Goal: Task Accomplishment & Management: Manage account settings

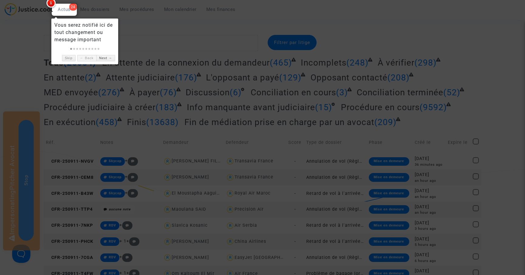
click at [191, 42] on div at bounding box center [262, 137] width 525 height 275
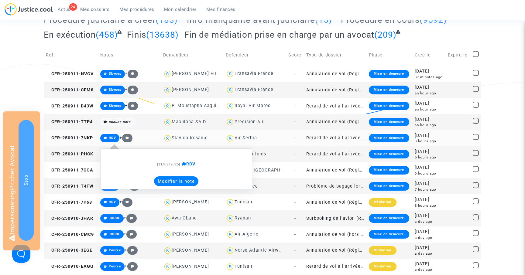
scroll to position [87, 0]
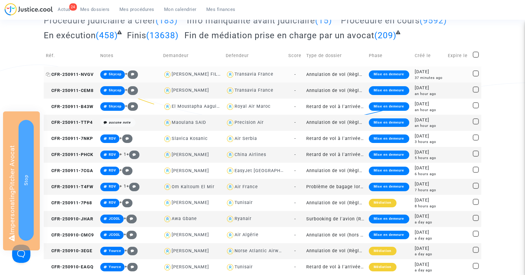
click at [81, 75] on span "CFR-250911-NVGV" at bounding box center [70, 74] width 48 height 5
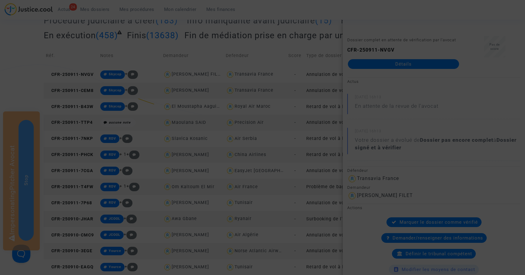
click at [400, 67] on div at bounding box center [262, 137] width 525 height 275
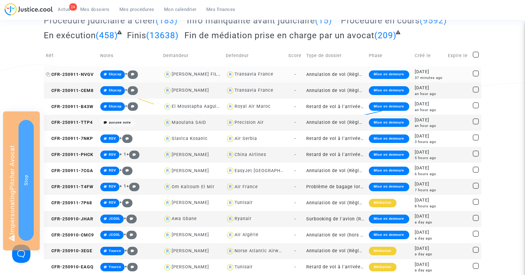
click at [67, 74] on span "CFR-250911-NVGV" at bounding box center [70, 74] width 48 height 5
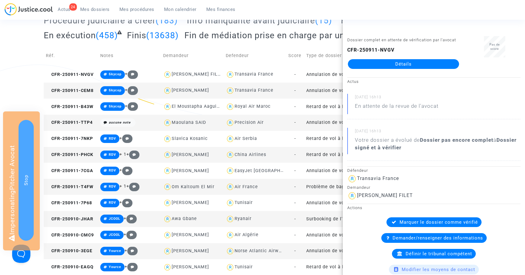
click at [402, 64] on link "Détails" at bounding box center [403, 64] width 111 height 10
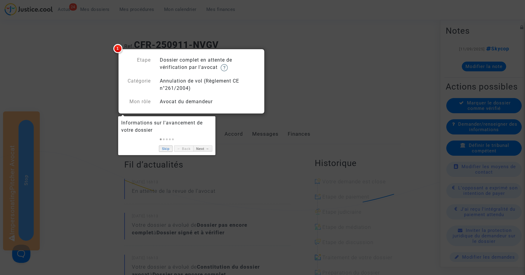
click at [163, 148] on link "Skip" at bounding box center [166, 149] width 14 height 6
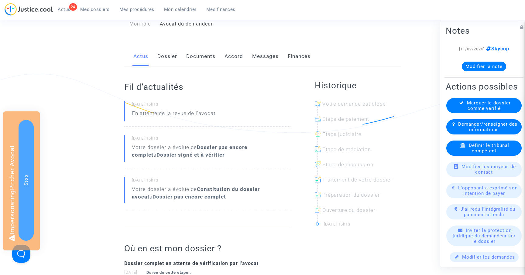
scroll to position [67, 0]
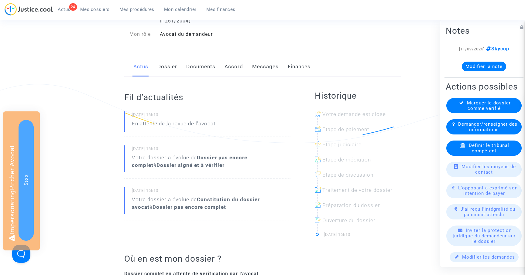
click at [167, 68] on link "Dossier" at bounding box center [167, 67] width 20 height 20
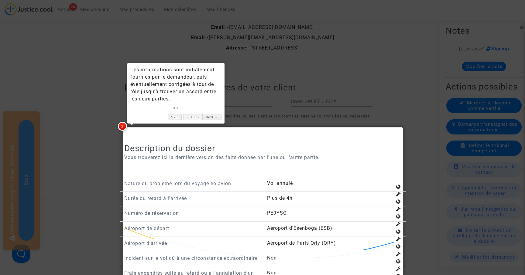
scroll to position [537, 0]
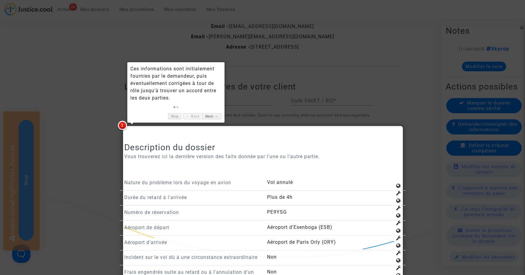
click at [331, 91] on div at bounding box center [262, 137] width 525 height 275
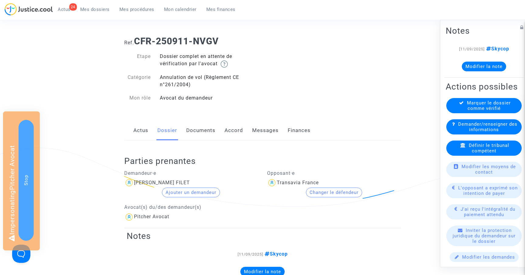
scroll to position [0, 0]
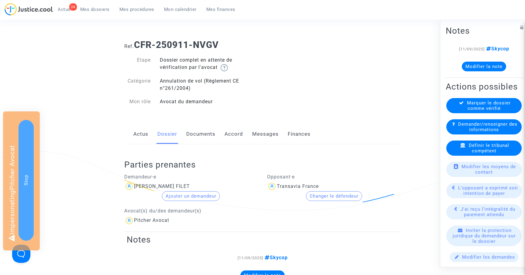
click at [198, 134] on link "Documents" at bounding box center [200, 134] width 29 height 20
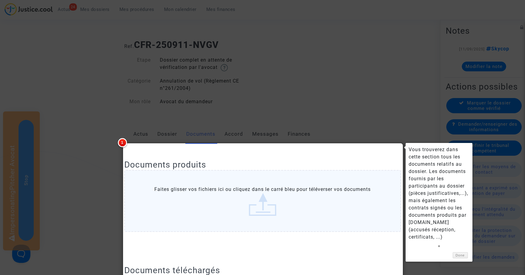
click at [339, 113] on div at bounding box center [262, 137] width 525 height 275
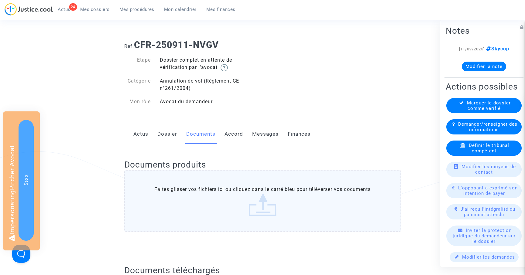
click at [236, 134] on link "Accord" at bounding box center [234, 134] width 19 height 20
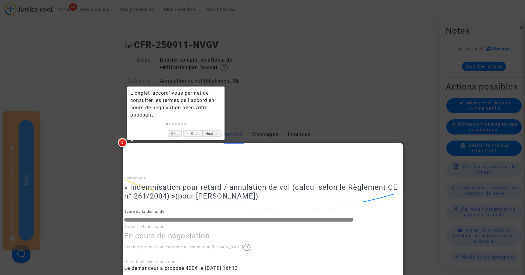
click at [267, 117] on div at bounding box center [262, 137] width 525 height 275
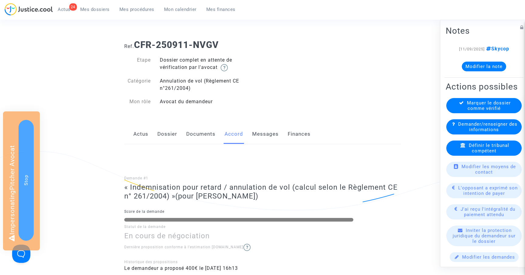
click at [266, 137] on link "Messages" at bounding box center [265, 134] width 26 height 20
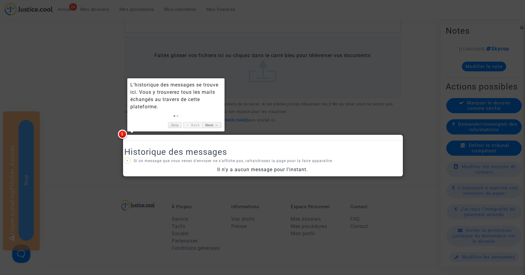
scroll to position [254, 0]
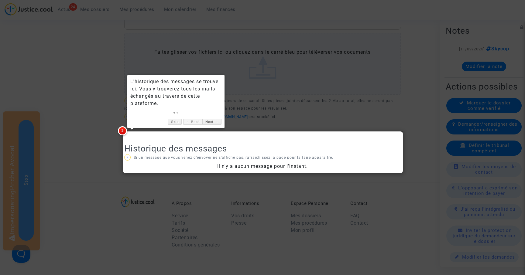
click at [425, 112] on div at bounding box center [262, 137] width 525 height 275
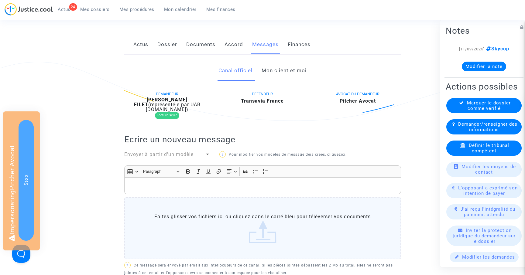
scroll to position [56, 0]
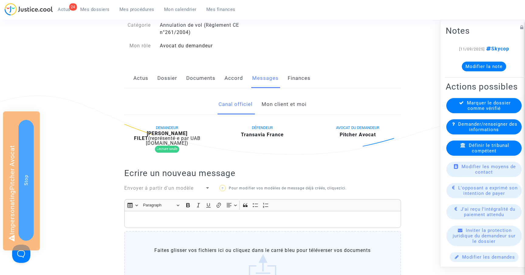
click at [283, 105] on link "Mon client et moi" at bounding box center [284, 104] width 45 height 20
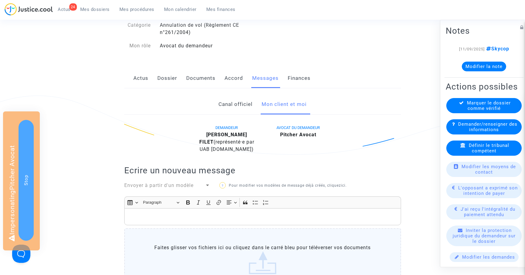
click at [242, 106] on link "Canal officiel" at bounding box center [235, 104] width 34 height 20
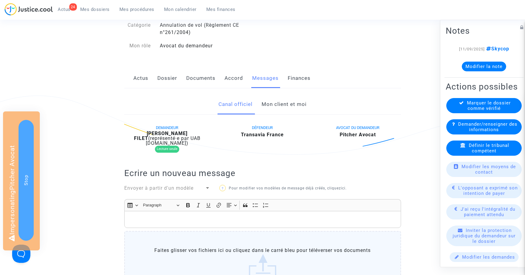
click at [136, 13] on link "Mes procédures" at bounding box center [137, 9] width 45 height 9
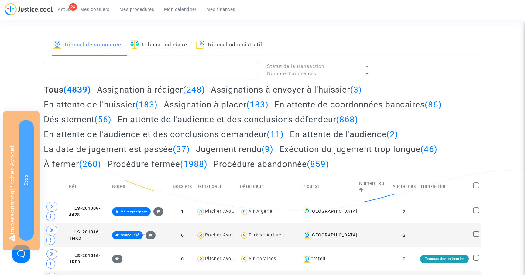
click at [97, 45] on link "Tribunal de commerce" at bounding box center [87, 45] width 68 height 21
click at [174, 42] on link "Tribunal judiciaire" at bounding box center [158, 45] width 57 height 21
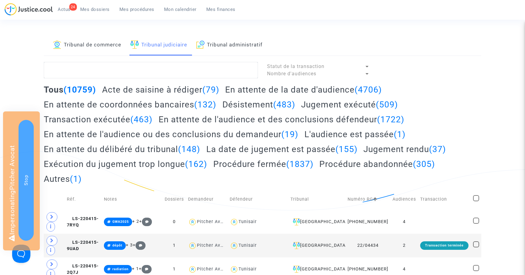
click at [229, 45] on link "Tribunal administratif" at bounding box center [229, 45] width 66 height 21
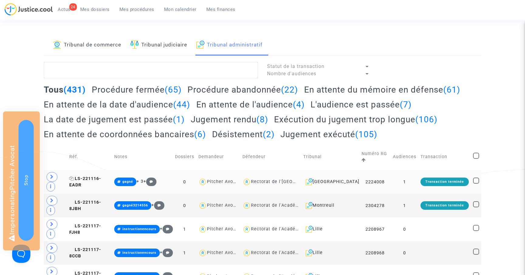
click at [89, 178] on span "LS-221116-EADR" at bounding box center [85, 182] width 32 height 12
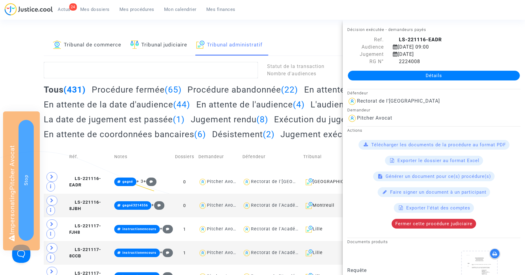
click at [438, 70] on div "Détails" at bounding box center [434, 75] width 182 height 21
click at [432, 75] on link "Détails" at bounding box center [434, 76] width 172 height 10
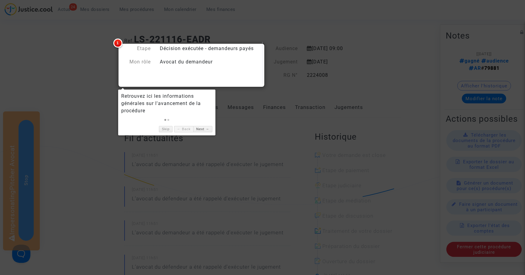
scroll to position [9, 0]
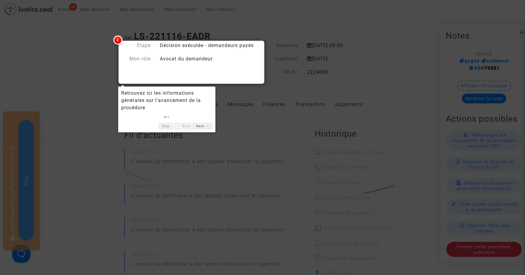
click at [328, 115] on div at bounding box center [262, 137] width 525 height 275
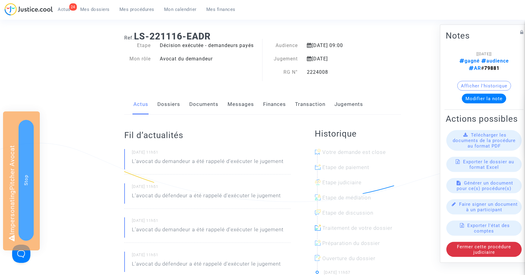
click at [172, 105] on link "Dossiers" at bounding box center [168, 104] width 23 height 20
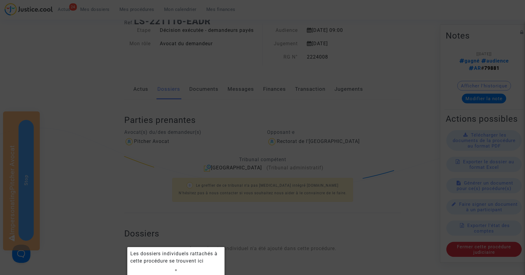
scroll to position [25, 0]
click at [207, 229] on div at bounding box center [262, 137] width 525 height 275
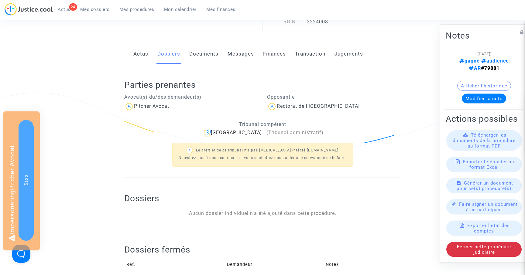
scroll to position [57, 0]
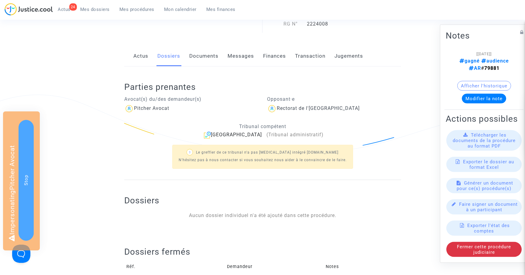
click at [201, 54] on link "Documents" at bounding box center [203, 56] width 29 height 20
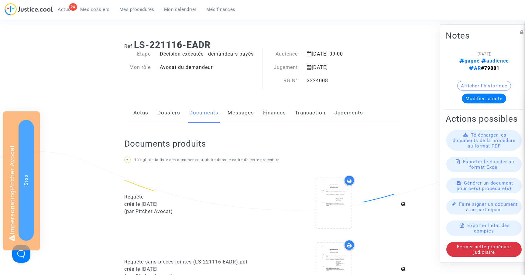
click at [242, 115] on link "Messages" at bounding box center [241, 113] width 26 height 20
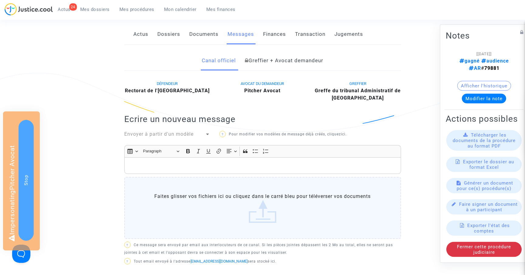
scroll to position [81, 0]
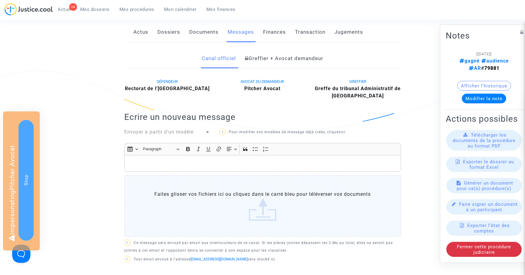
click at [273, 32] on link "Finances" at bounding box center [274, 32] width 23 height 20
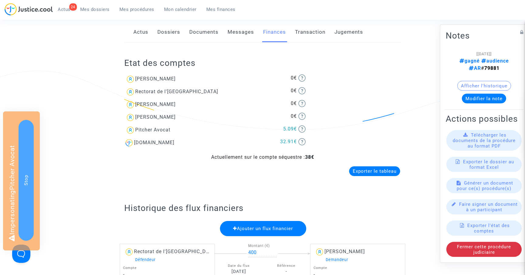
click at [177, 11] on span "Mon calendrier" at bounding box center [180, 9] width 33 height 5
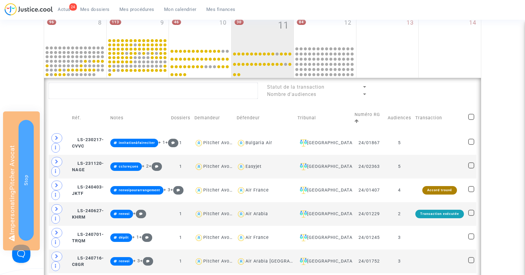
scroll to position [180, 0]
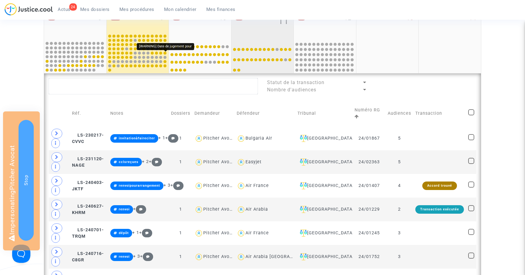
click at [165, 52] on div at bounding box center [164, 53] width 3 height 3
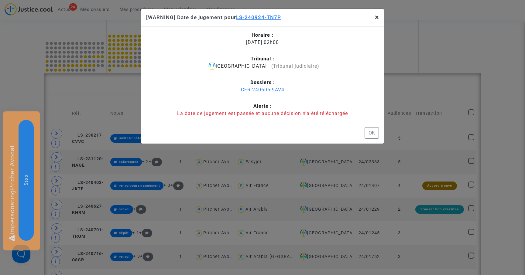
click at [378, 12] on button "×" at bounding box center [377, 17] width 14 height 17
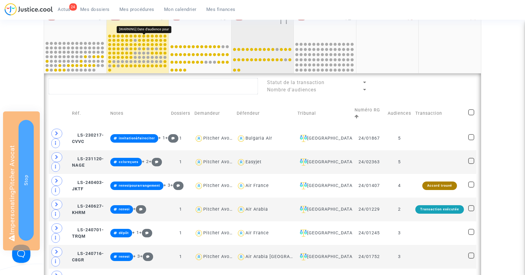
click at [143, 36] on div at bounding box center [143, 36] width 3 height 3
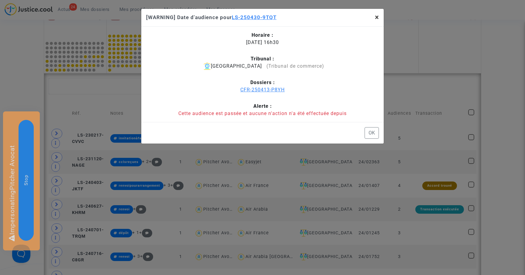
click at [376, 21] on span "×" at bounding box center [377, 17] width 4 height 9
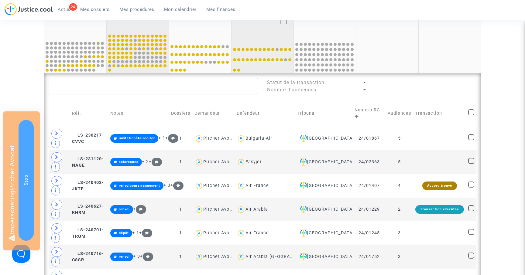
click at [152, 24] on div "113 9" at bounding box center [138, 21] width 62 height 24
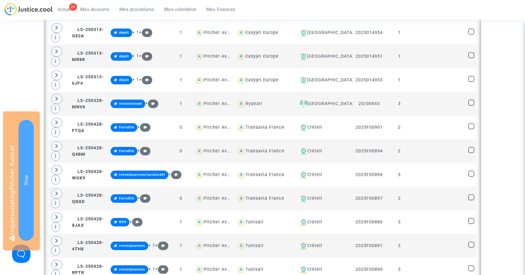
scroll to position [1055, 0]
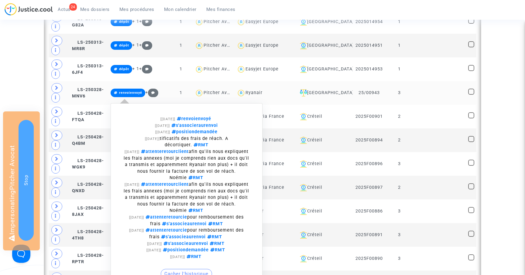
click at [124, 92] on span "renvoienvoyé" at bounding box center [130, 93] width 23 height 4
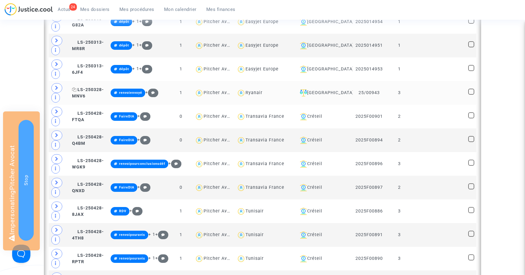
click at [96, 89] on span "LS-250328-MNV6" at bounding box center [88, 93] width 32 height 12
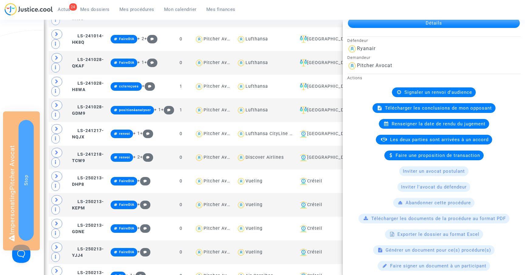
scroll to position [0, 0]
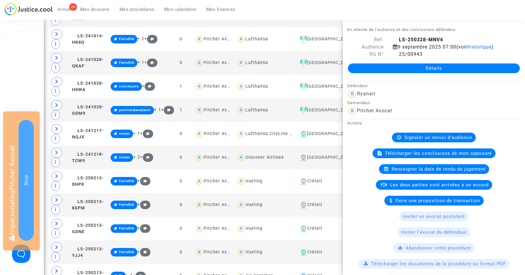
click at [432, 67] on link "Détails" at bounding box center [434, 69] width 172 height 10
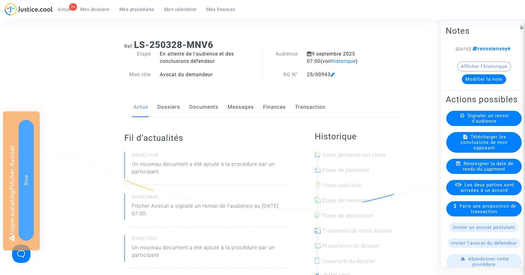
click at [104, 10] on span "Mes dossiers" at bounding box center [94, 9] width 29 height 5
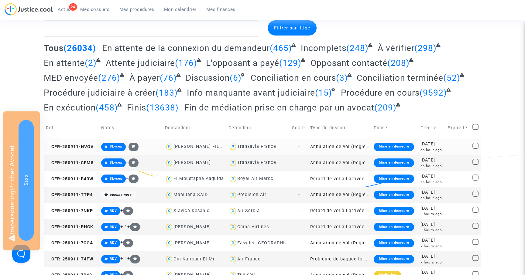
scroll to position [20, 0]
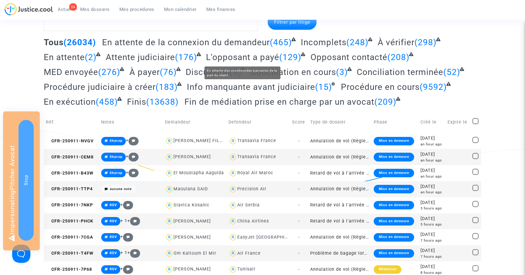
click at [224, 60] on span "L'opposant a payé" at bounding box center [242, 57] width 73 height 10
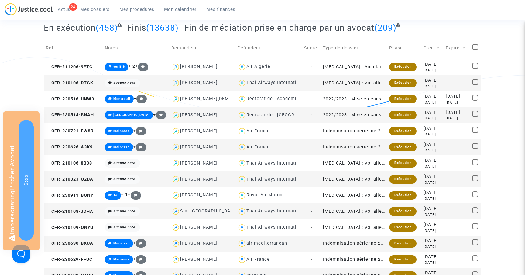
scroll to position [89, 0]
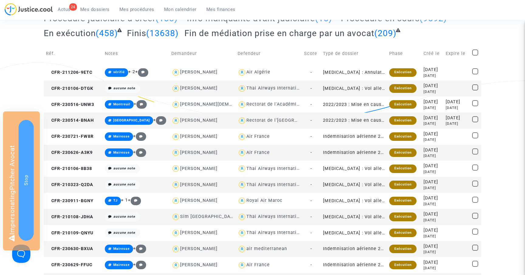
click at [475, 52] on span at bounding box center [475, 53] width 6 height 6
click at [475, 56] on input "checkbox" at bounding box center [475, 56] width 0 height 0
checkbox input "true"
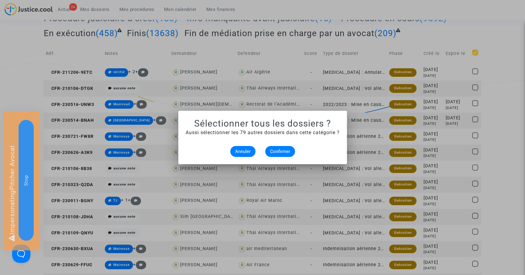
scroll to position [0, 0]
click at [274, 150] on span "Confirmer" at bounding box center [280, 151] width 20 height 5
checkbox input "true"
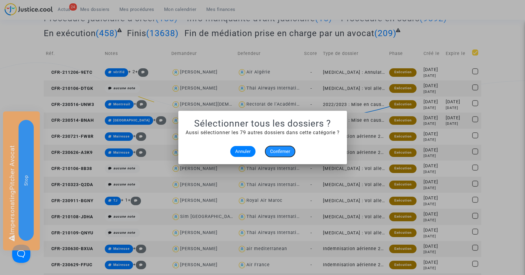
checkbox input "true"
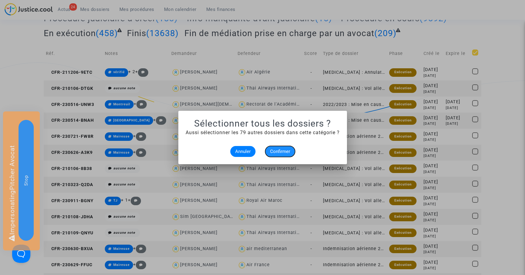
checkbox input "true"
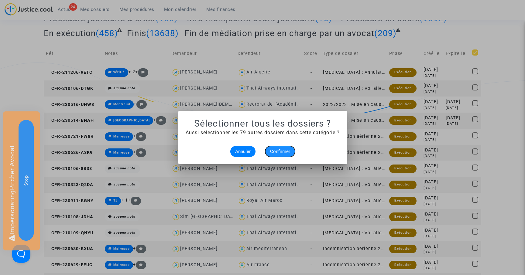
checkbox input "true"
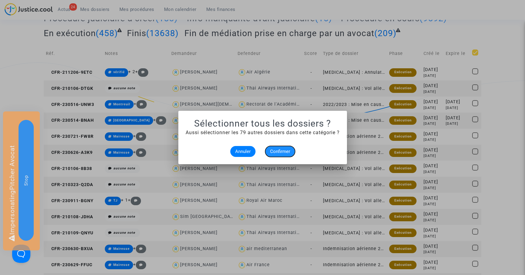
checkbox input "true"
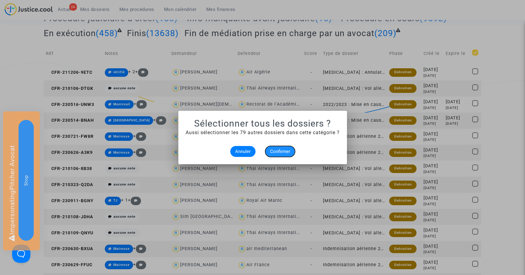
checkbox input "true"
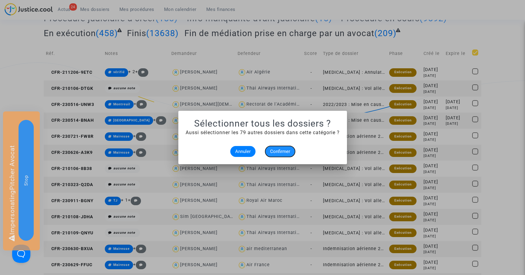
checkbox input "true"
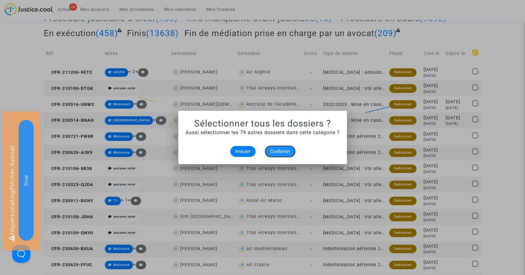
checkbox input "true"
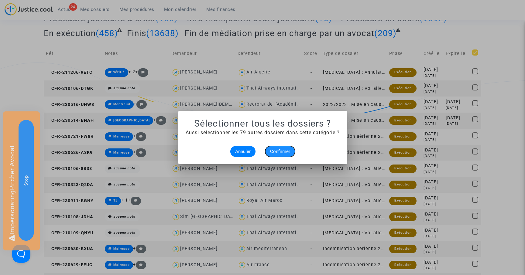
checkbox input "true"
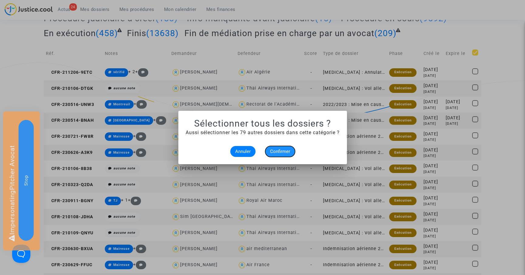
checkbox input "true"
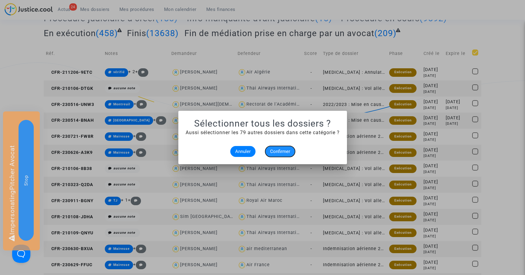
checkbox input "true"
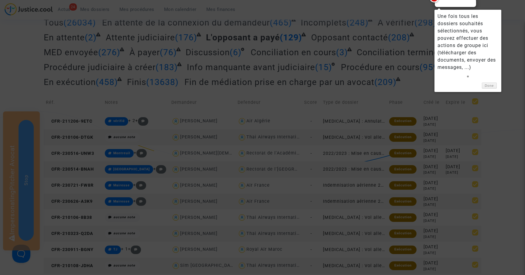
scroll to position [38, 0]
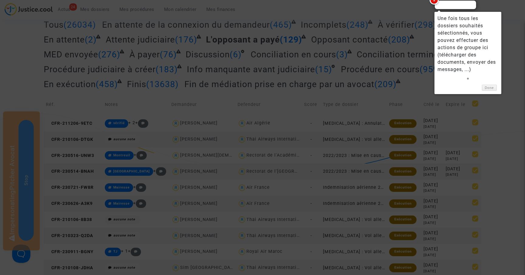
click at [508, 19] on div at bounding box center [262, 137] width 525 height 275
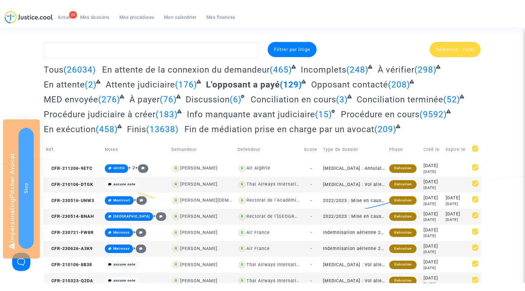
scroll to position [0, 0]
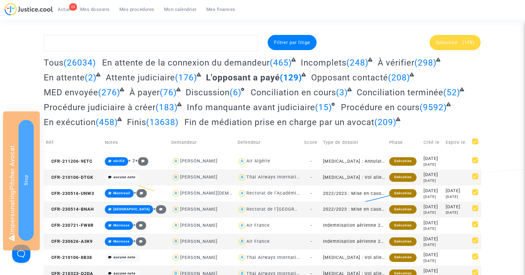
click at [453, 44] on span "Sélection" at bounding box center [447, 42] width 22 height 5
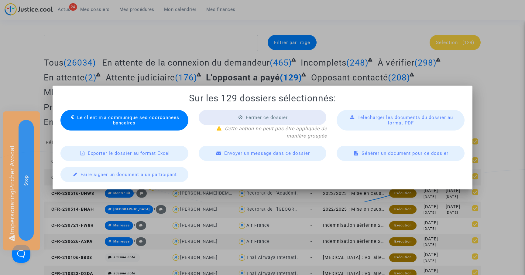
click at [490, 66] on div at bounding box center [262, 137] width 525 height 275
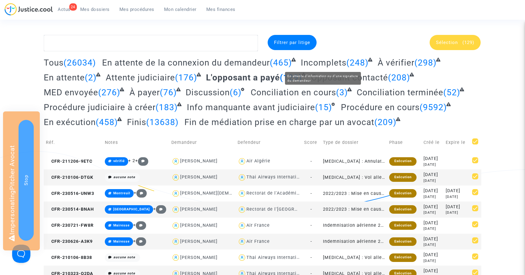
click at [325, 65] on span "Incomplets" at bounding box center [324, 63] width 46 height 10
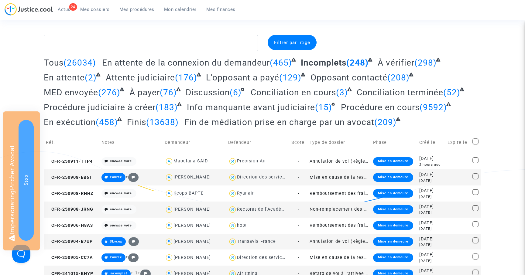
click at [478, 141] on span at bounding box center [475, 142] width 6 height 6
click at [476, 145] on input "checkbox" at bounding box center [475, 145] width 0 height 0
checkbox input "true"
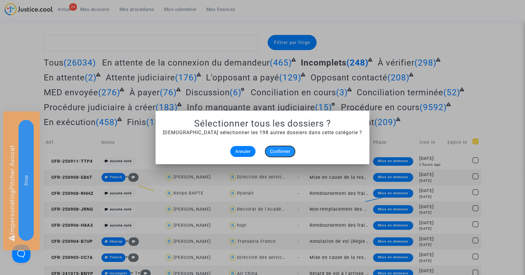
click at [285, 151] on span "Confirmer" at bounding box center [280, 151] width 20 height 5
checkbox input "true"
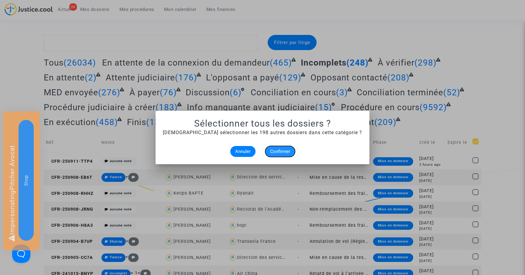
checkbox input "true"
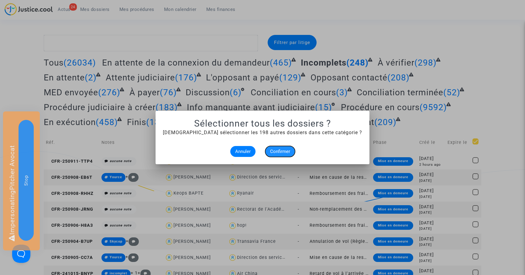
checkbox input "true"
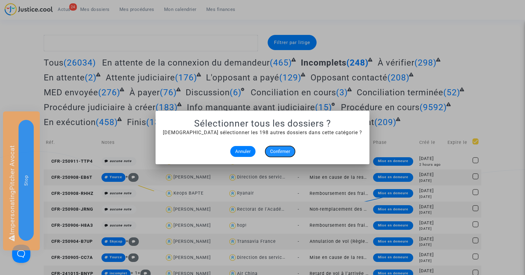
checkbox input "true"
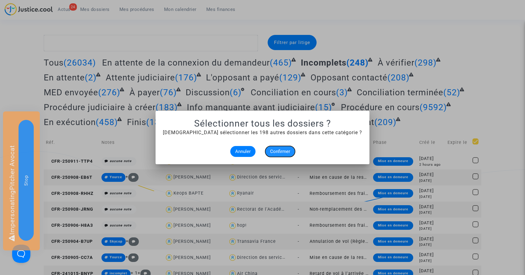
checkbox input "true"
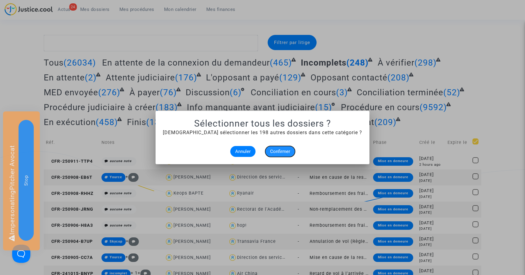
checkbox input "true"
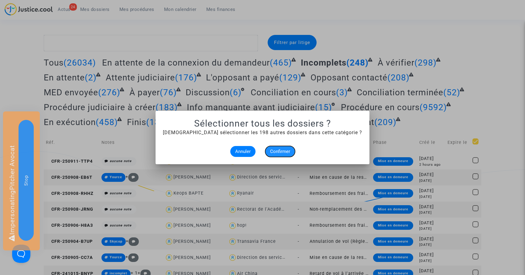
checkbox input "true"
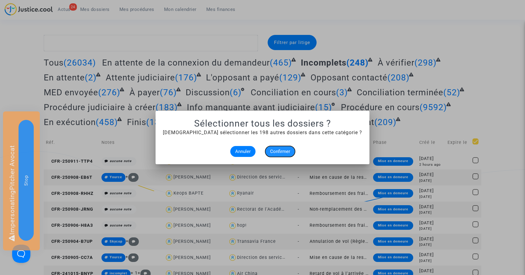
checkbox input "true"
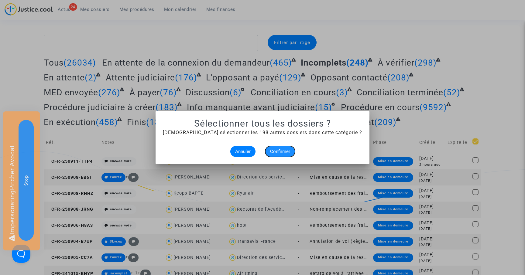
checkbox input "true"
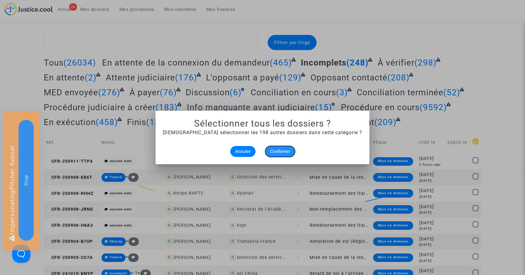
checkbox input "true"
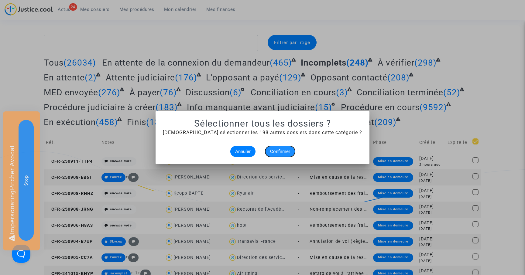
checkbox input "true"
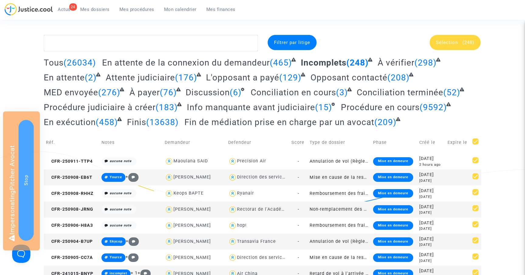
click at [443, 43] on span "Sélection" at bounding box center [447, 42] width 22 height 5
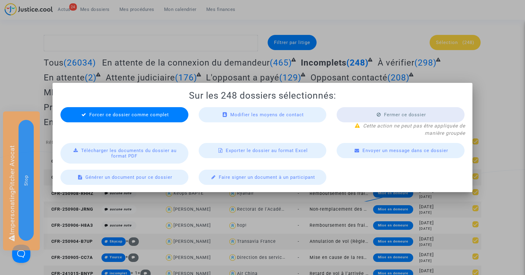
click at [502, 64] on div at bounding box center [262, 137] width 525 height 275
